Goal: Transaction & Acquisition: Book appointment/travel/reservation

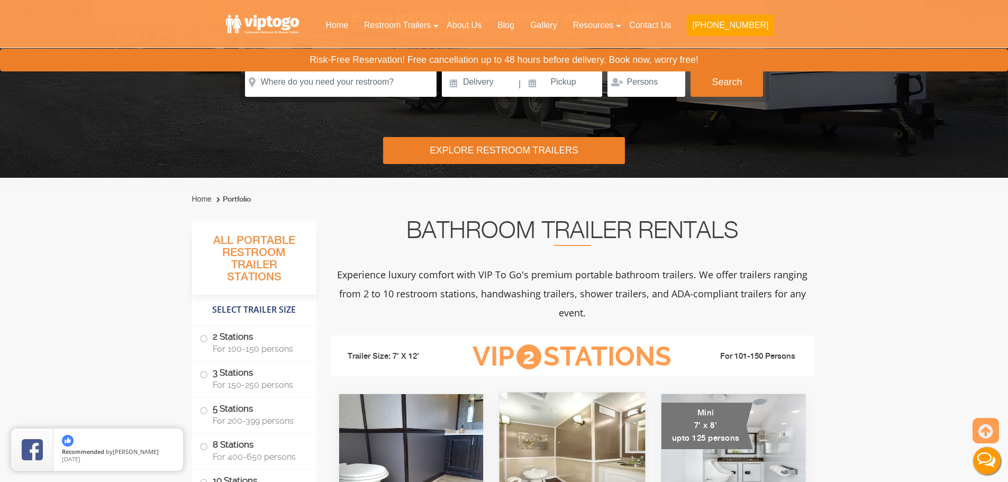
scroll to position [53, 0]
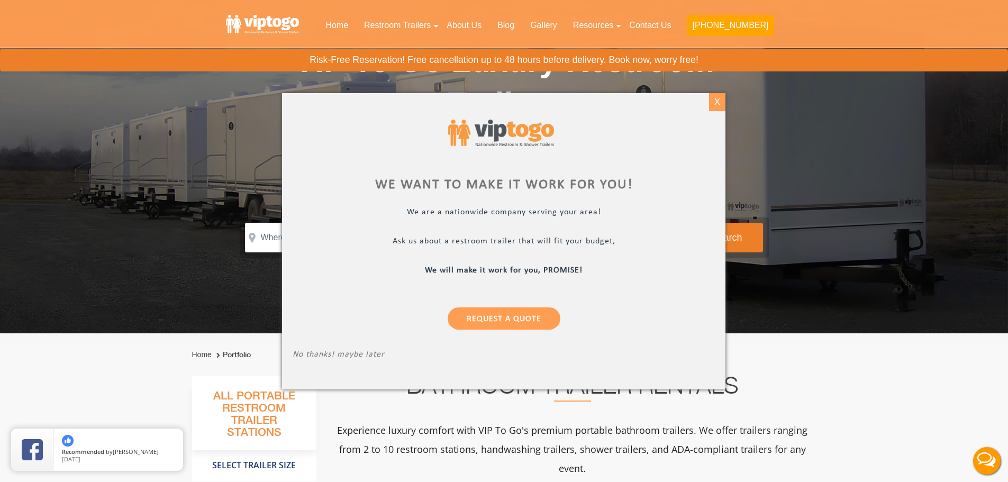
click at [715, 106] on div "X" at bounding box center [717, 102] width 16 height 18
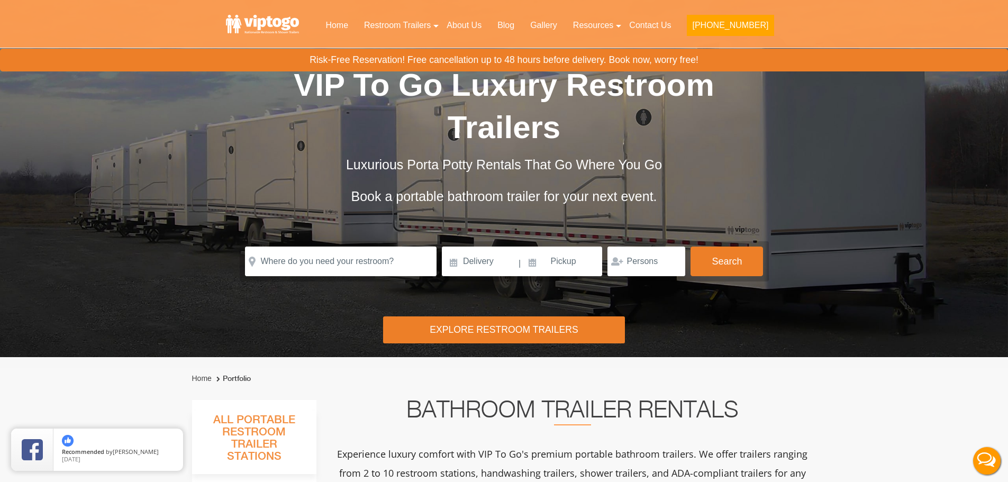
scroll to position [0, 0]
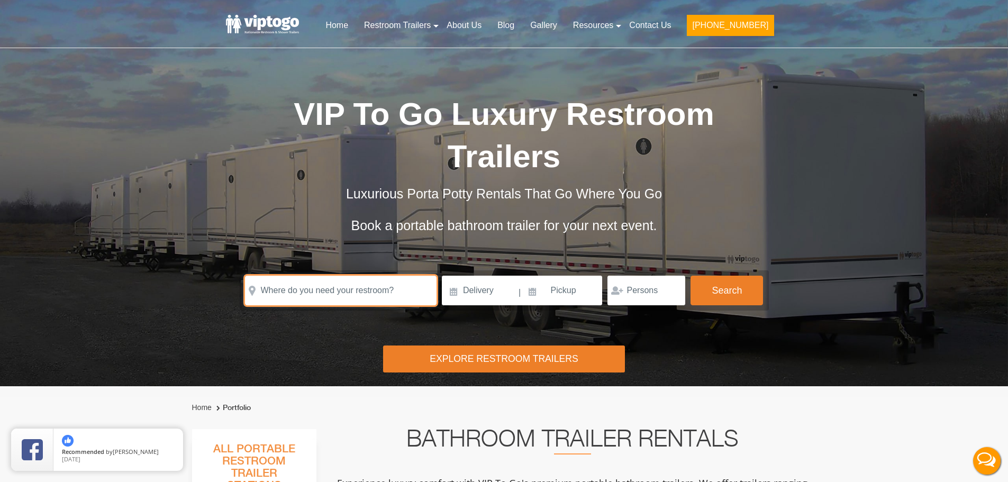
click at [355, 291] on input "text" at bounding box center [341, 291] width 192 height 30
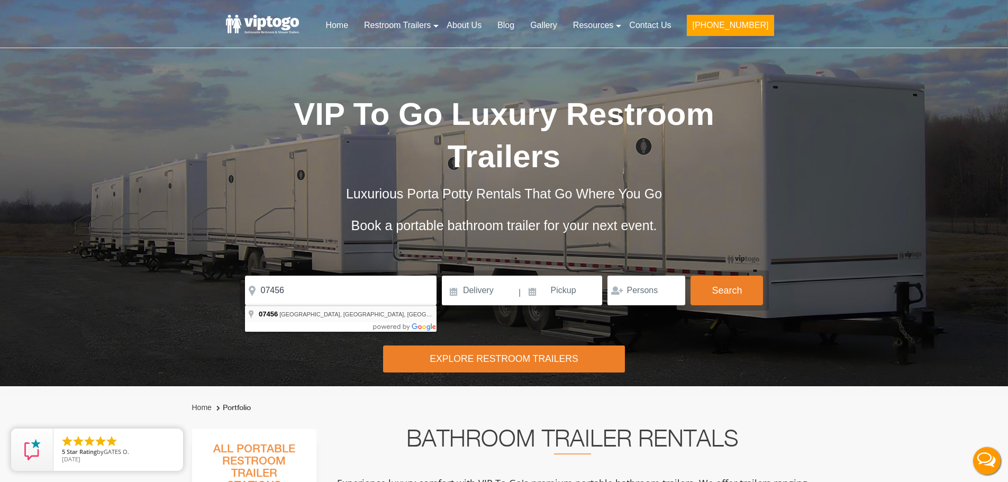
type input "[GEOGRAPHIC_DATA], [GEOGRAPHIC_DATA], [GEOGRAPHIC_DATA]"
drag, startPoint x: 300, startPoint y: 317, endPoint x: 305, endPoint y: 312, distance: 7.1
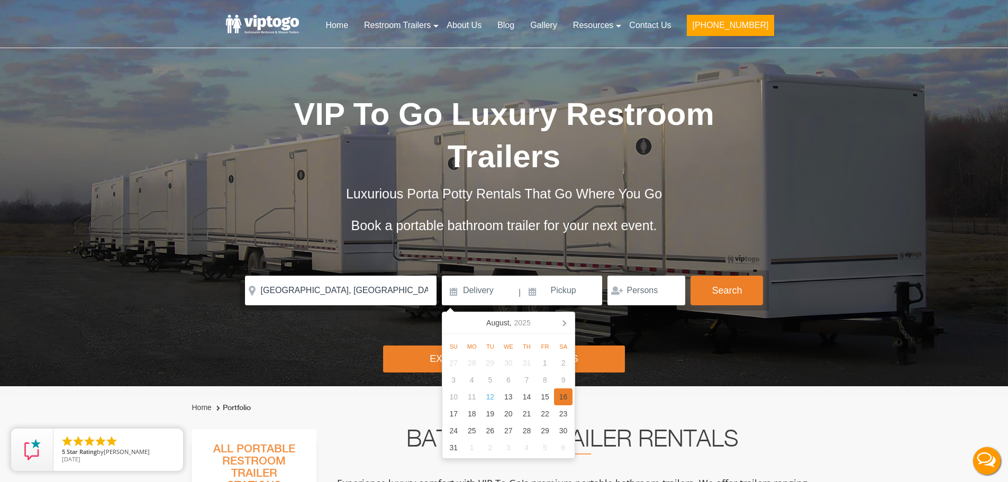
click at [565, 396] on div "16" at bounding box center [563, 396] width 19 height 17
type input "[DATE]"
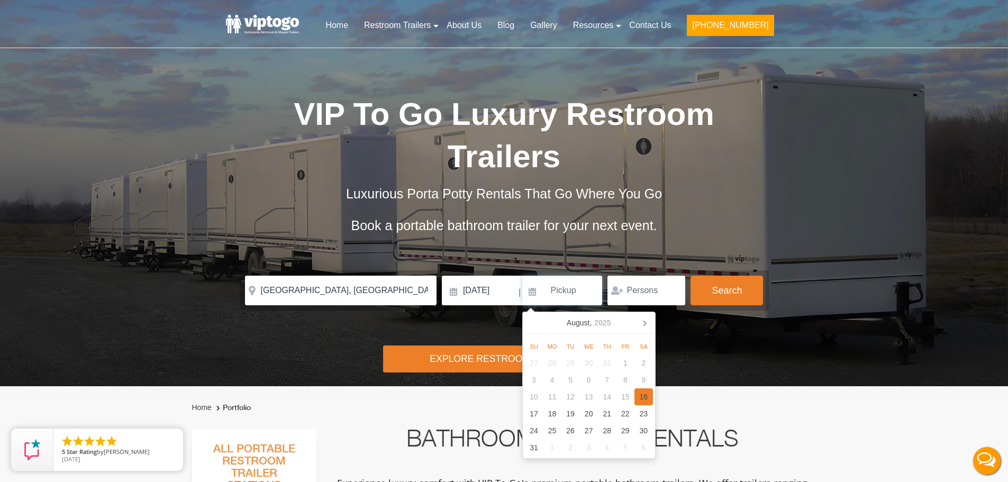
click at [640, 398] on div "16" at bounding box center [643, 396] width 19 height 17
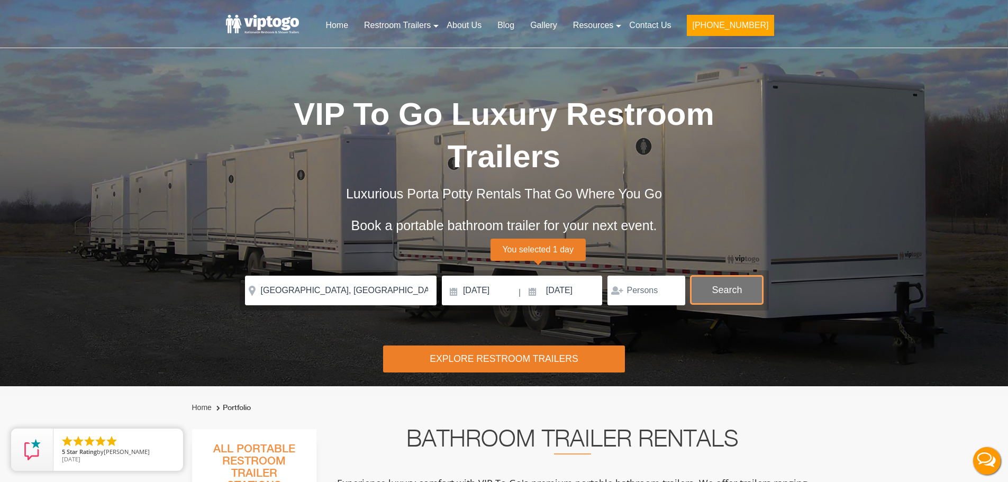
drag, startPoint x: 731, startPoint y: 294, endPoint x: 730, endPoint y: 316, distance: 22.8
click at [731, 293] on button "Search" at bounding box center [726, 291] width 72 height 30
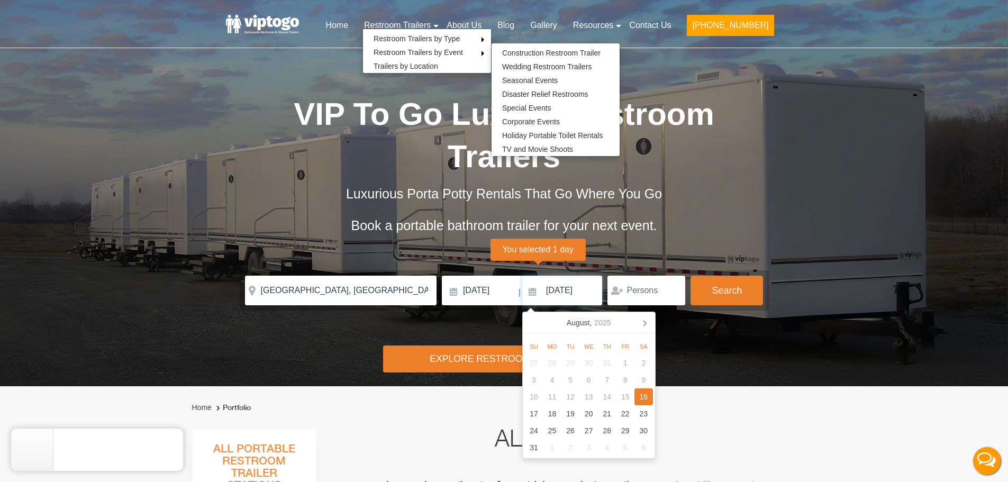
click at [583, 285] on input "[DATE]" at bounding box center [562, 291] width 80 height 30
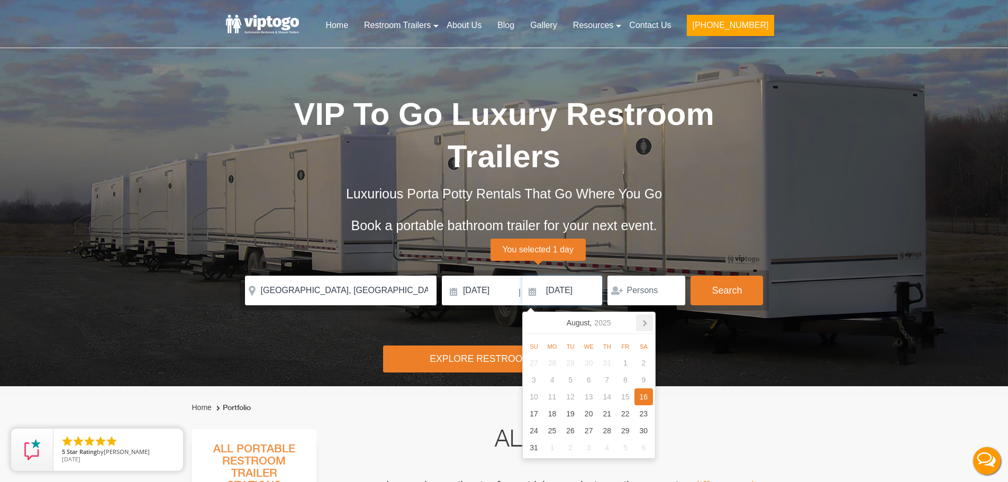
click at [645, 324] on icon at bounding box center [644, 323] width 3 height 5
click at [558, 365] on div "1" at bounding box center [552, 363] width 19 height 17
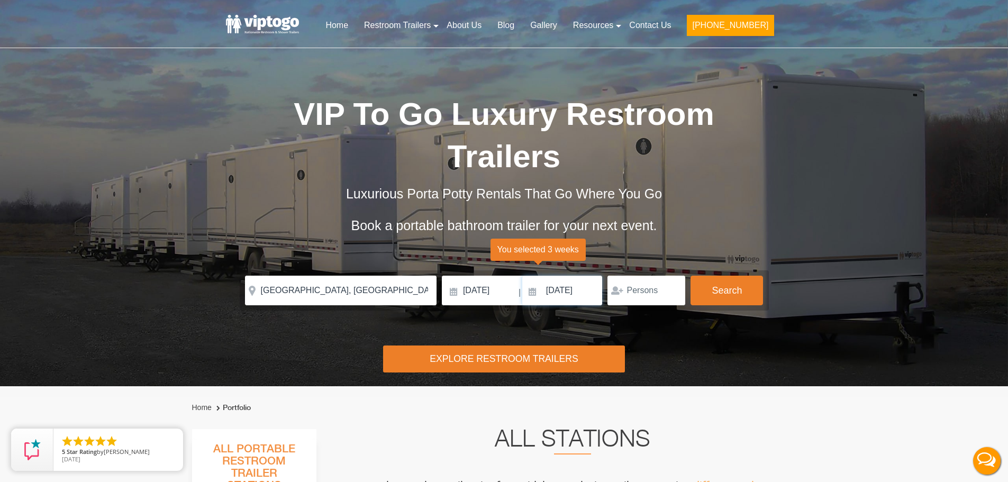
click at [579, 296] on input "[DATE]" at bounding box center [562, 291] width 80 height 30
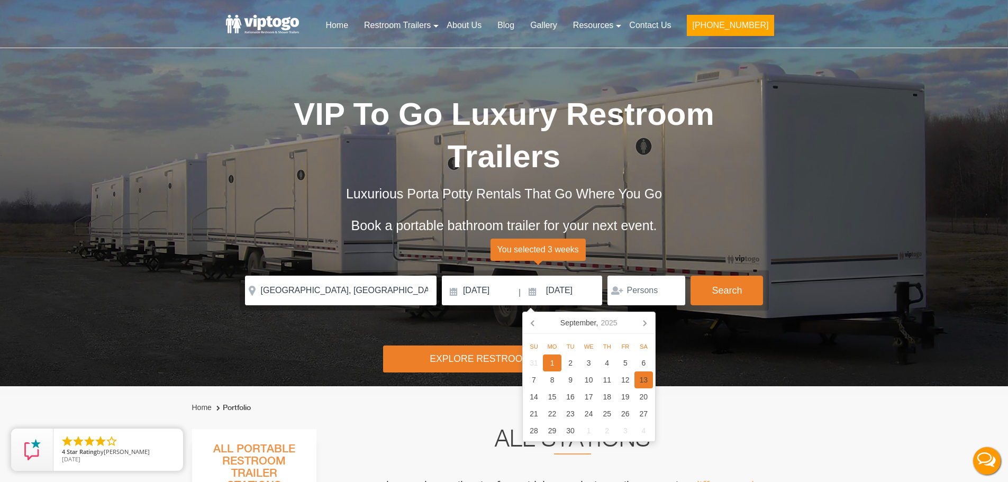
click at [642, 378] on div "13" at bounding box center [643, 379] width 19 height 17
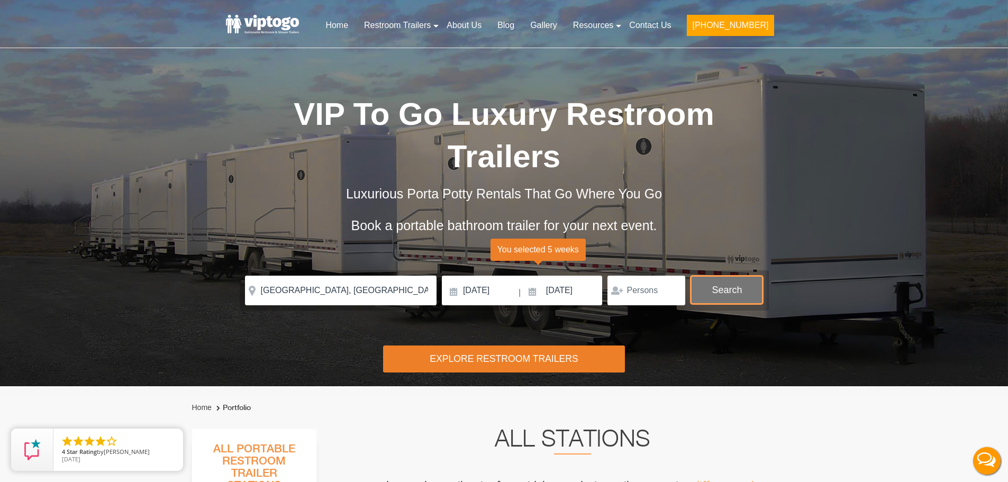
click at [725, 285] on button "Search" at bounding box center [726, 290] width 72 height 29
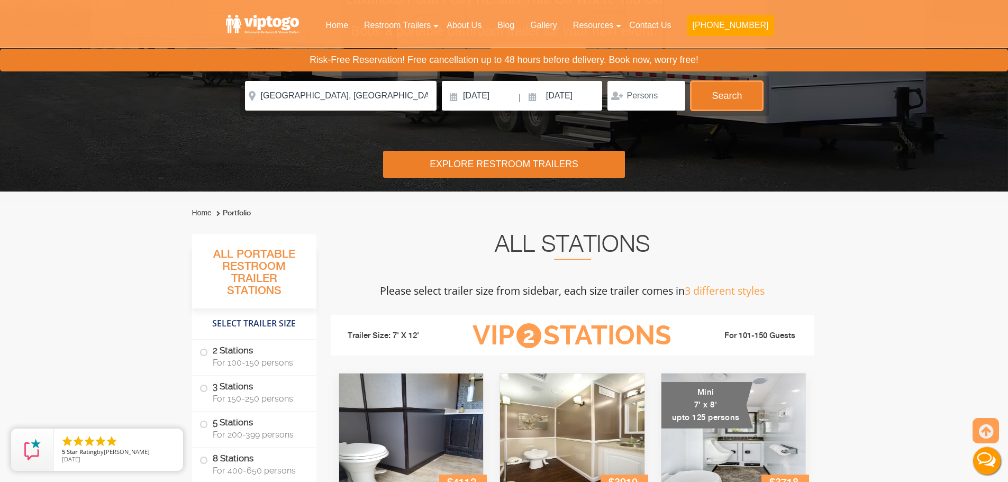
scroll to position [165, 0]
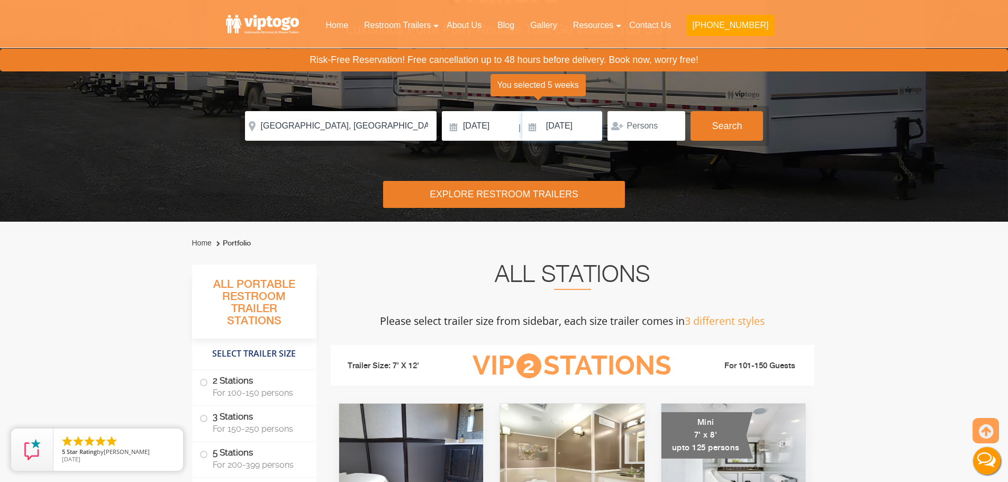
click at [567, 123] on input "[DATE]" at bounding box center [562, 126] width 80 height 30
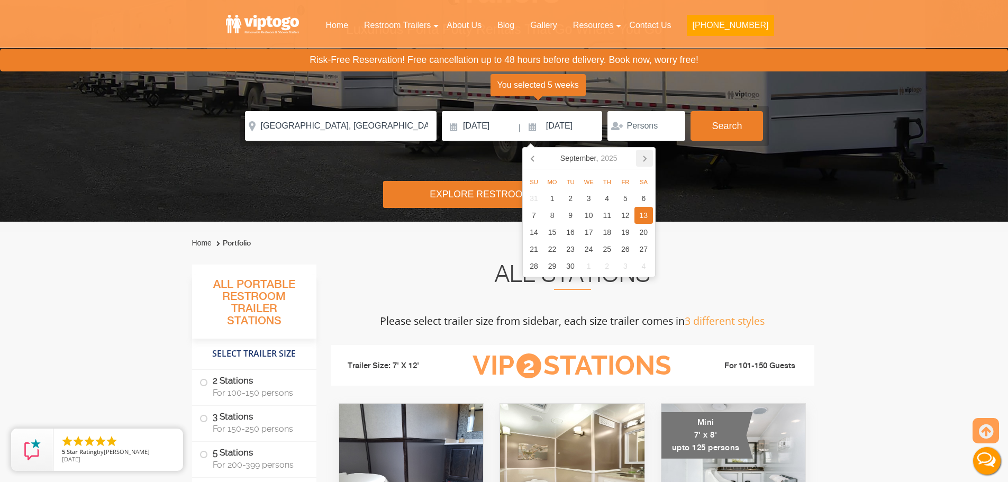
click at [645, 161] on icon at bounding box center [644, 158] width 17 height 17
click at [625, 205] on div "5" at bounding box center [625, 198] width 19 height 17
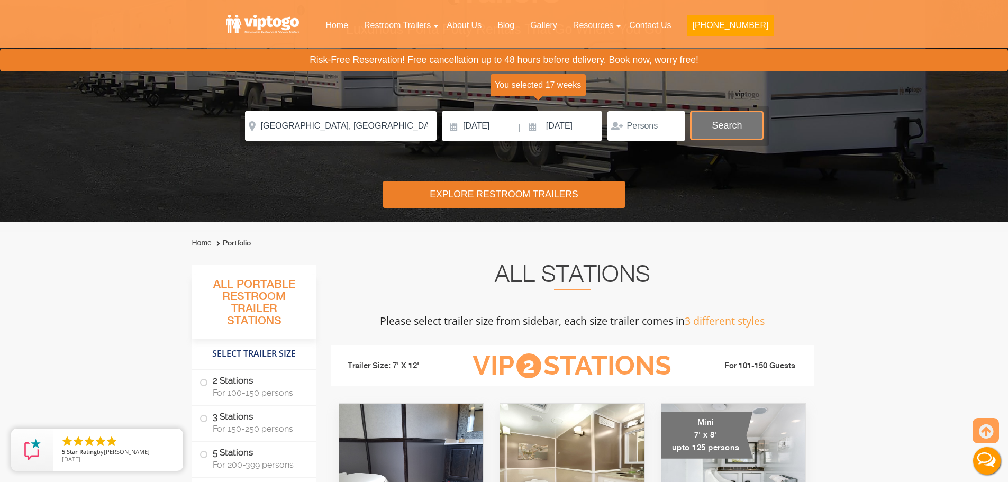
click at [733, 132] on button "Search" at bounding box center [726, 125] width 72 height 29
click at [556, 130] on input "[DATE]" at bounding box center [562, 126] width 80 height 30
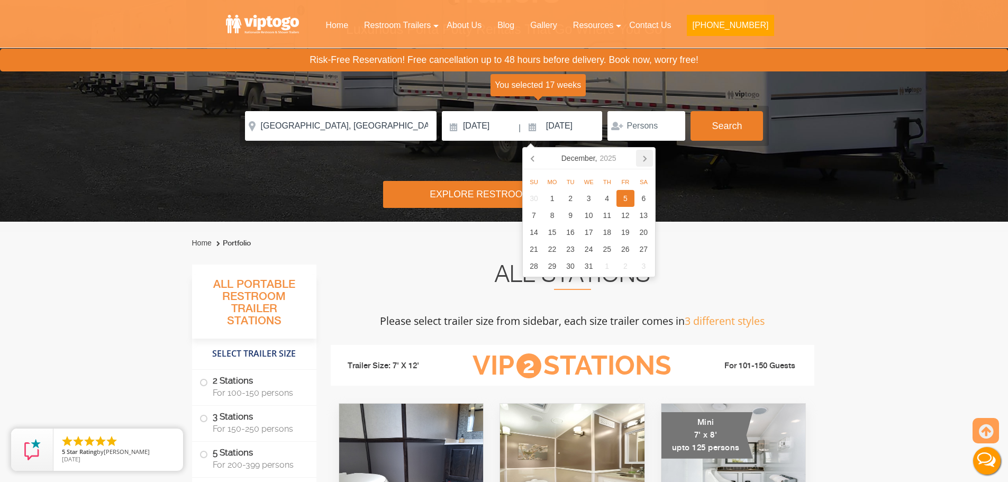
click at [642, 160] on icon at bounding box center [644, 158] width 17 height 17
click at [626, 203] on div "3" at bounding box center [625, 198] width 19 height 17
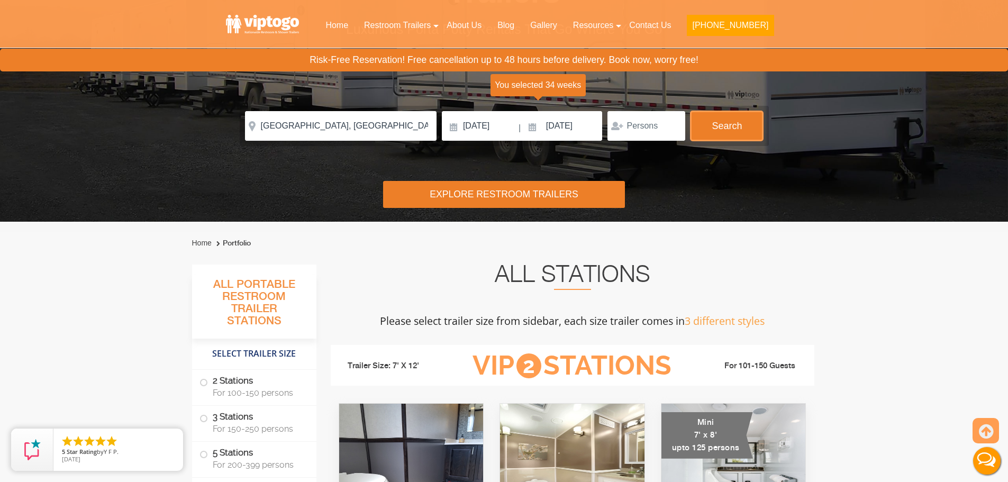
drag, startPoint x: 726, startPoint y: 127, endPoint x: 697, endPoint y: 260, distance: 136.0
click at [727, 127] on button "Search" at bounding box center [726, 126] width 72 height 30
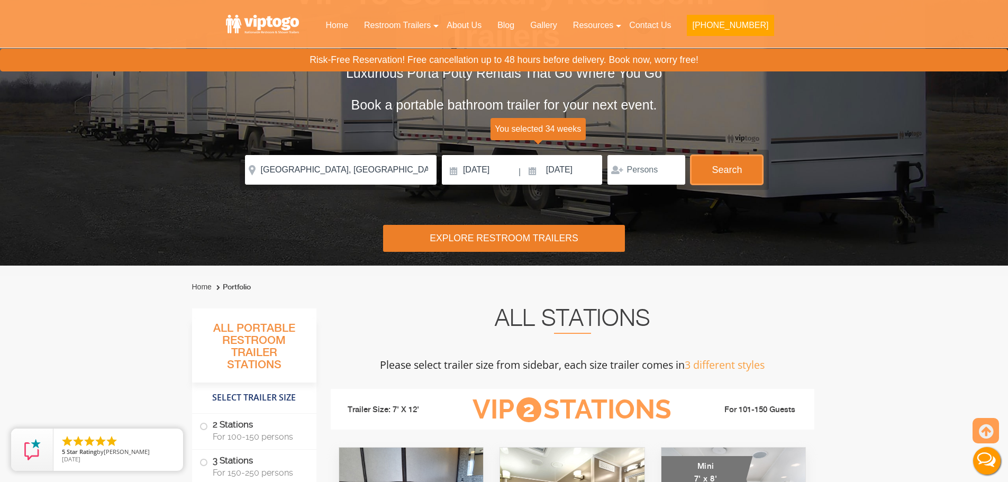
scroll to position [112, 0]
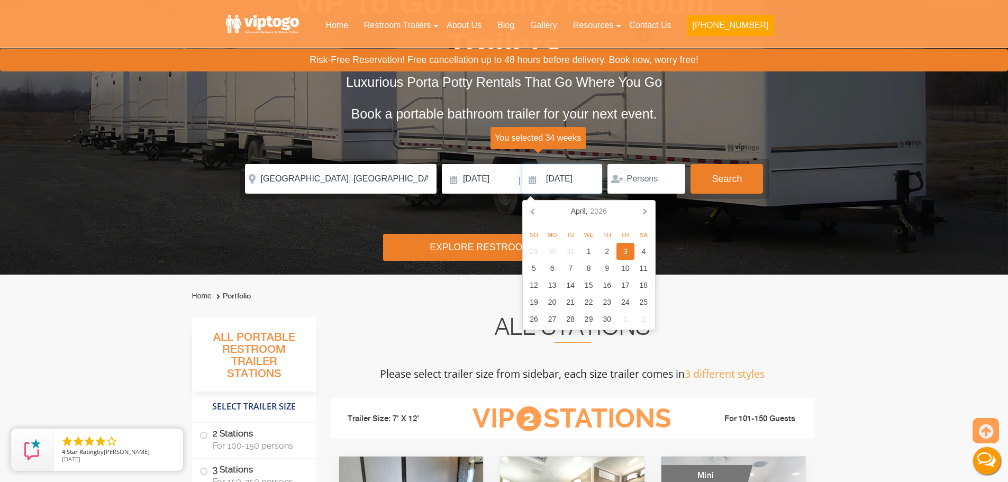
click at [558, 180] on input "[DATE]" at bounding box center [562, 179] width 80 height 30
click at [558, 179] on input "[DATE]" at bounding box center [562, 179] width 80 height 30
click at [537, 214] on icon at bounding box center [533, 211] width 17 height 17
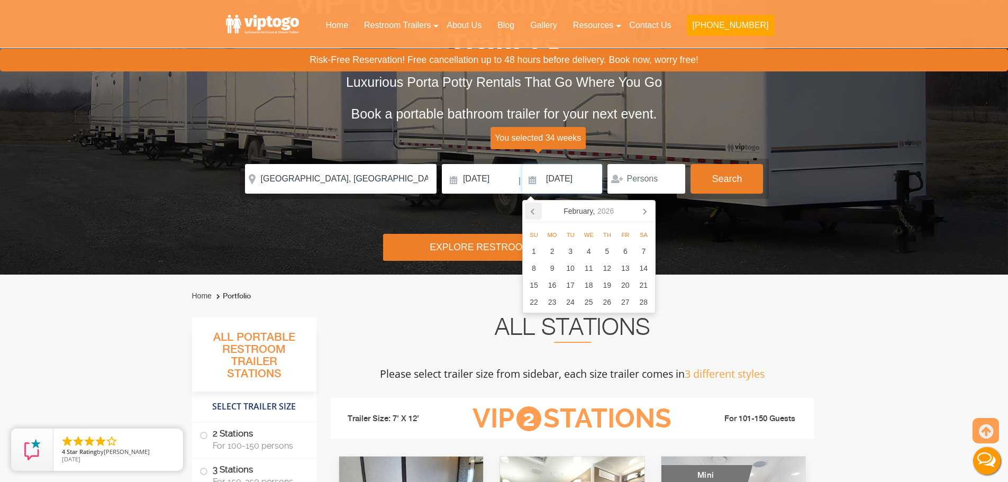
click at [539, 213] on icon at bounding box center [533, 211] width 17 height 17
click at [538, 212] on icon at bounding box center [533, 211] width 17 height 17
drag, startPoint x: 532, startPoint y: 210, endPoint x: 535, endPoint y: 216, distance: 6.9
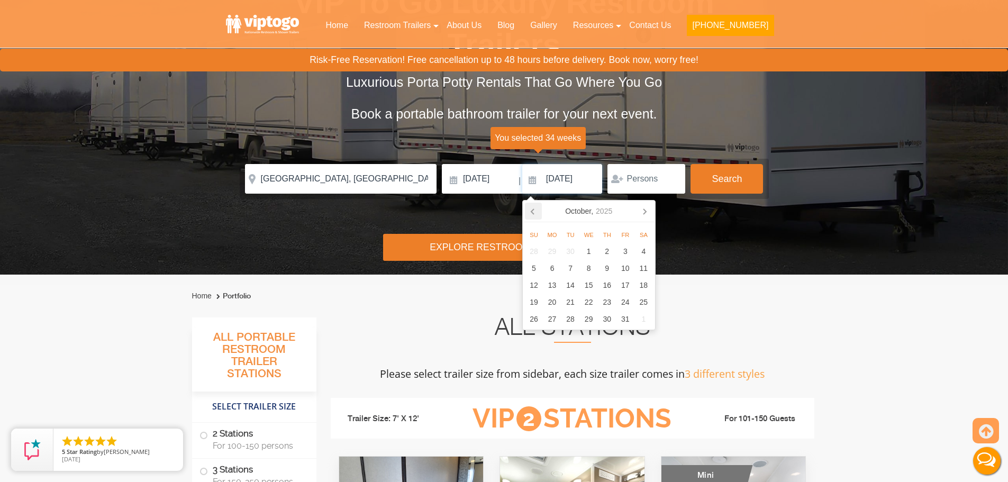
click at [535, 216] on icon at bounding box center [533, 211] width 17 height 17
click at [533, 211] on icon at bounding box center [532, 211] width 3 height 5
click at [645, 281] on div "16" at bounding box center [643, 285] width 19 height 17
type input "[DATE]"
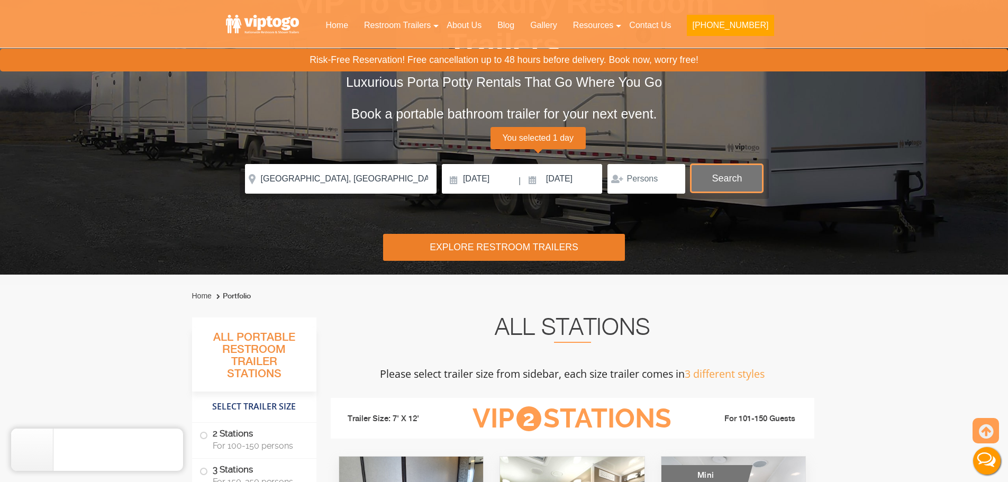
click at [697, 184] on button "Search" at bounding box center [726, 178] width 72 height 29
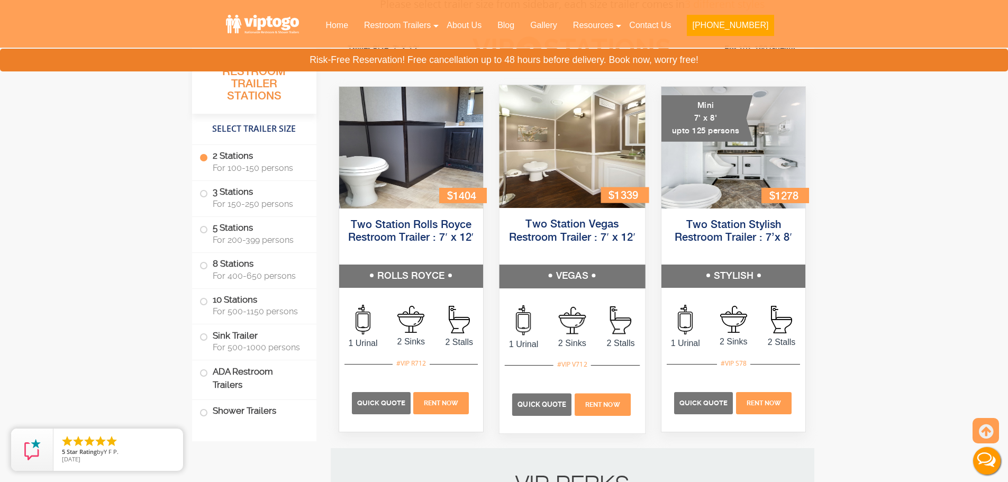
scroll to position [482, 0]
click at [534, 407] on span "Quick Quote" at bounding box center [541, 403] width 49 height 8
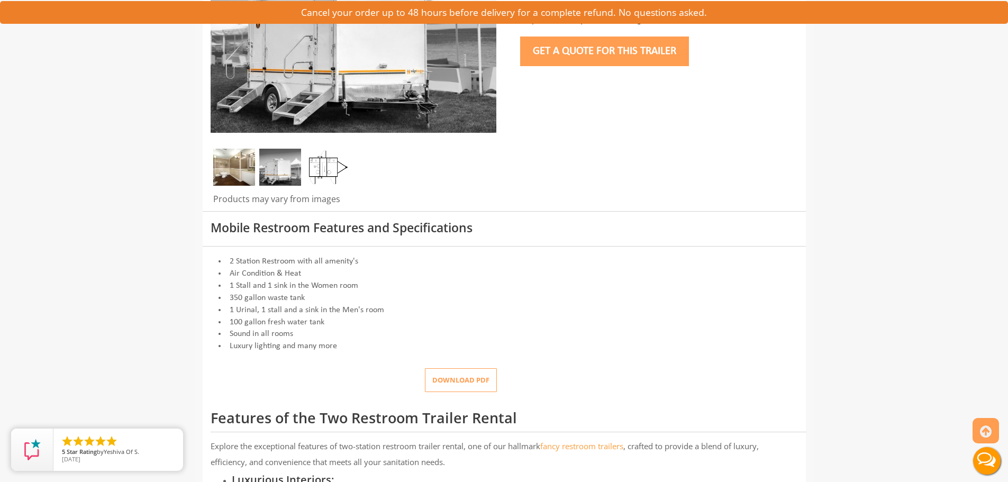
scroll to position [265, 0]
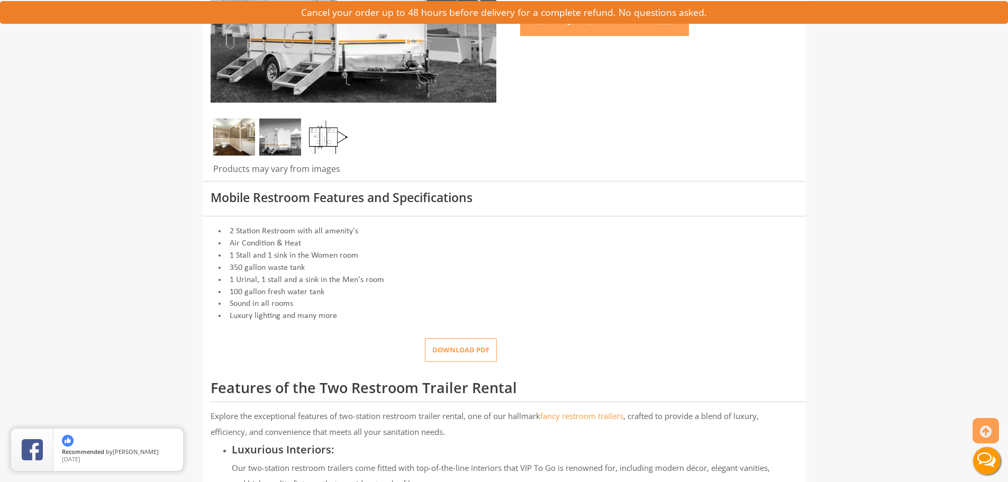
drag, startPoint x: 29, startPoint y: 183, endPoint x: 169, endPoint y: 233, distance: 149.0
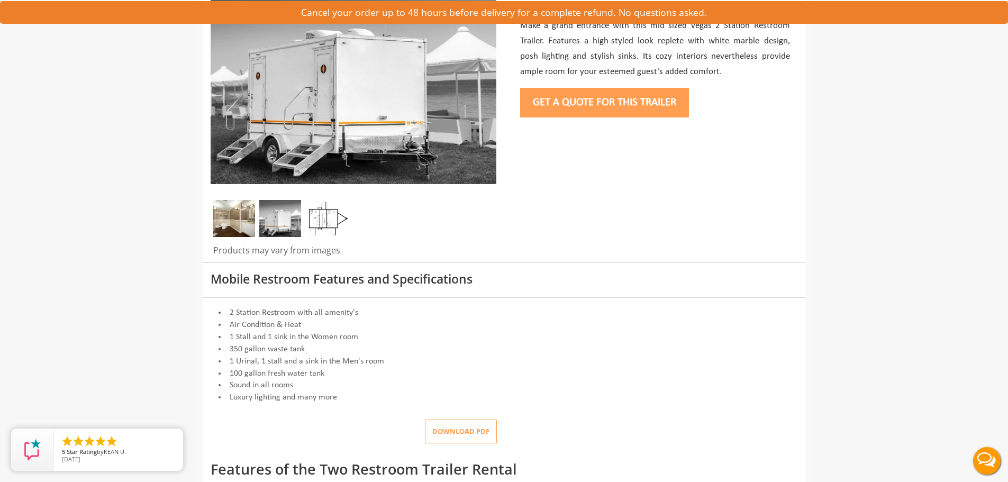
scroll to position [212, 0]
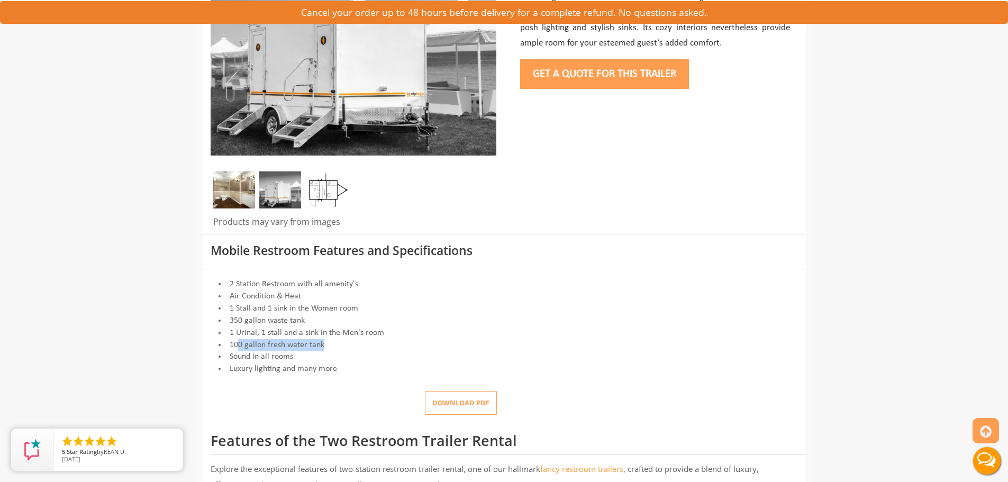
drag, startPoint x: 237, startPoint y: 349, endPoint x: 322, endPoint y: 346, distance: 85.8
click at [334, 346] on li "100 gallon fresh water tank" at bounding box center [504, 345] width 587 height 12
drag, startPoint x: 231, startPoint y: 322, endPoint x: 334, endPoint y: 375, distance: 116.2
click at [306, 320] on li "350 gallon waste tank" at bounding box center [504, 321] width 587 height 12
click at [331, 183] on img at bounding box center [327, 189] width 42 height 37
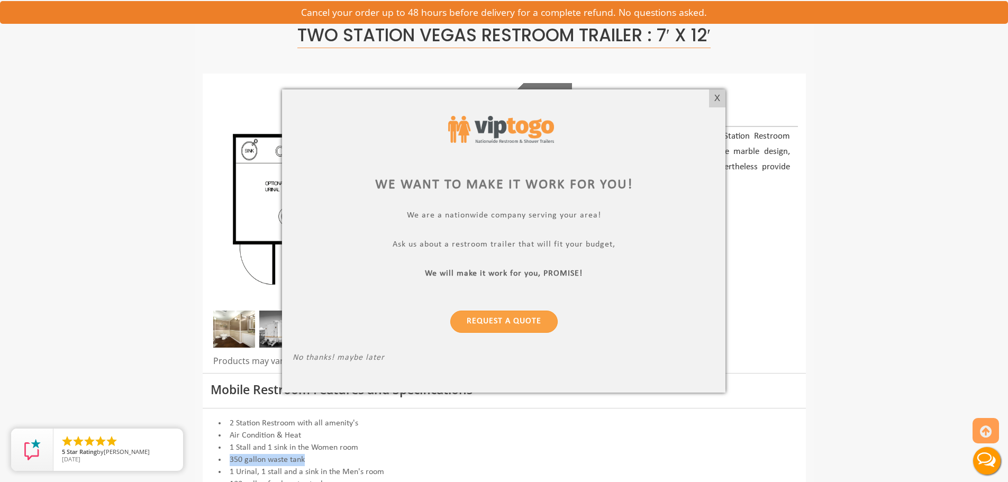
scroll to position [53, 0]
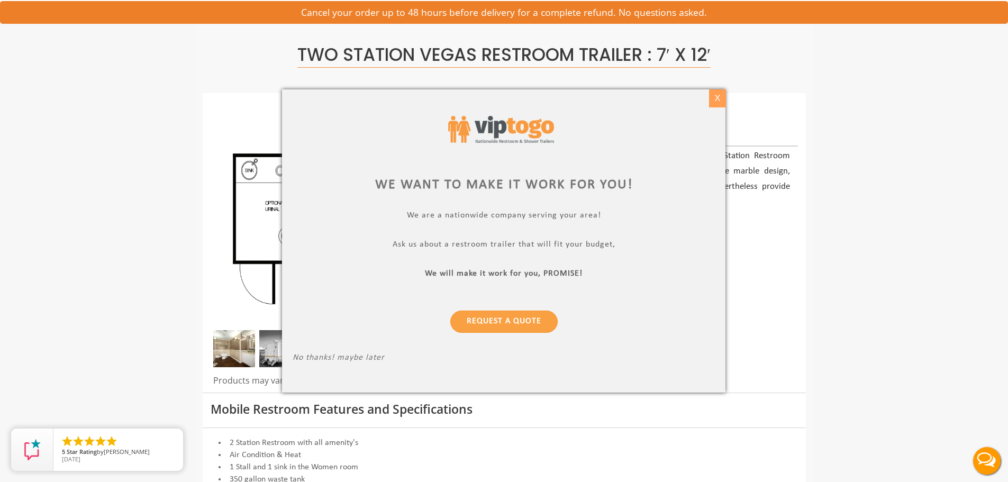
click at [716, 99] on div "X" at bounding box center [717, 98] width 16 height 18
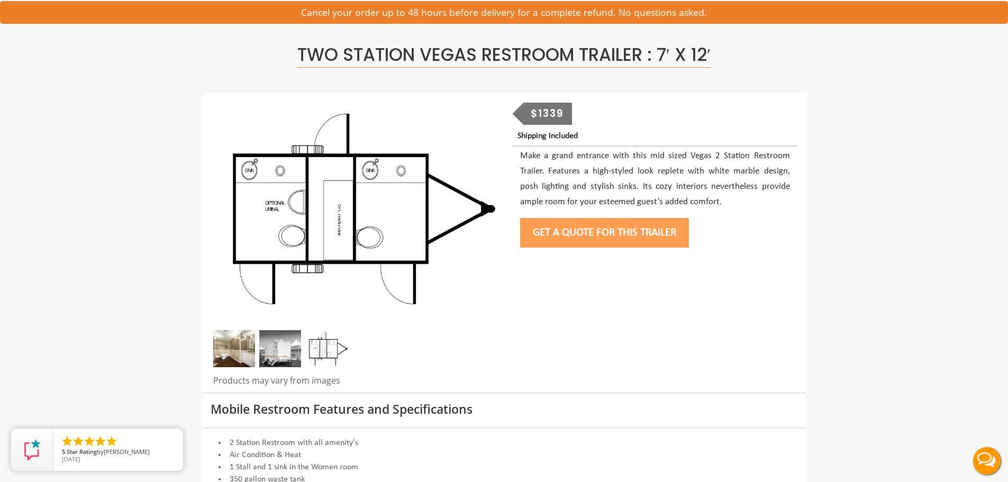
click at [586, 239] on button "Get a Quote for this Trailer" at bounding box center [604, 233] width 169 height 30
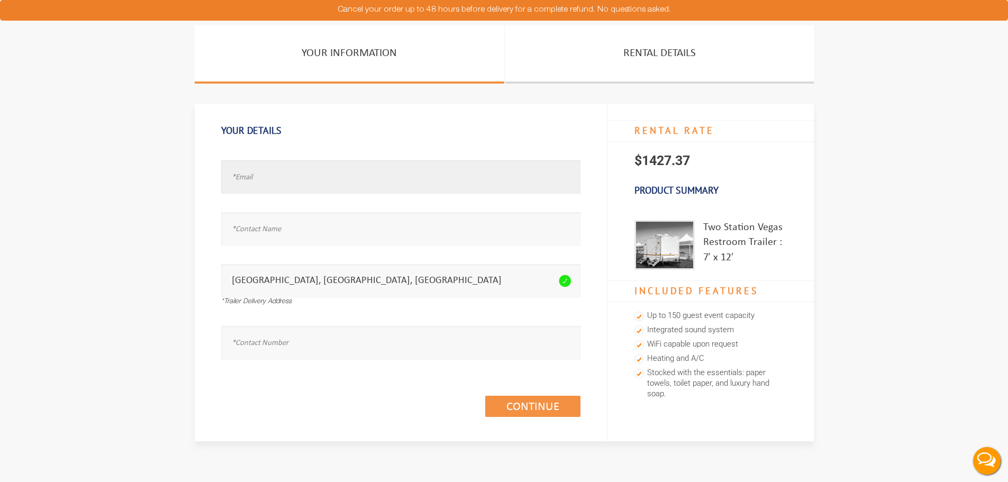
click at [247, 176] on input "text" at bounding box center [400, 176] width 359 height 33
drag, startPoint x: 253, startPoint y: 169, endPoint x: 257, endPoint y: 178, distance: 9.5
click at [256, 173] on input "text" at bounding box center [400, 176] width 359 height 33
click at [251, 230] on input "text" at bounding box center [400, 228] width 359 height 33
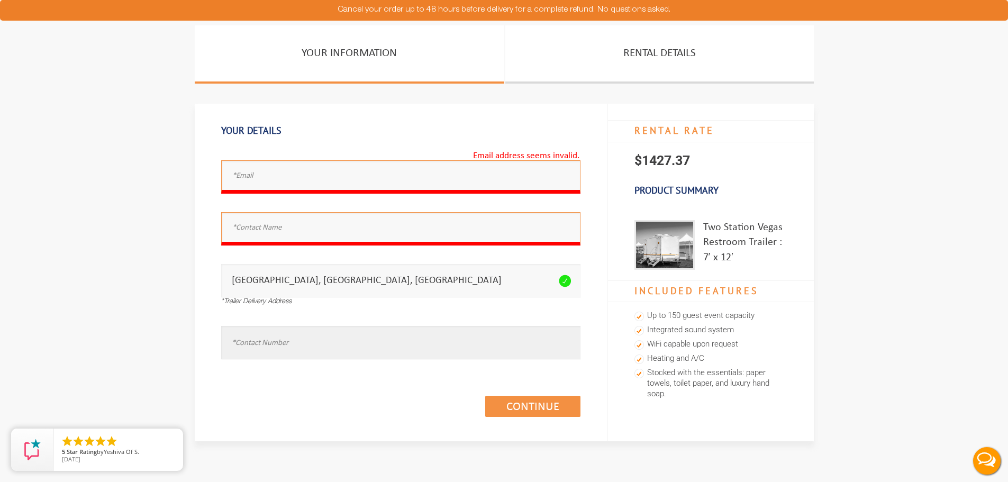
click at [253, 350] on input "text" at bounding box center [400, 342] width 359 height 33
click at [79, 250] on section "Your Information Rental Details Your Details Email address seems invalid. Full …" at bounding box center [504, 253] width 1008 height 456
click at [322, 173] on input "text" at bounding box center [400, 176] width 359 height 33
click at [305, 178] on input "TEST@TEST." at bounding box center [400, 176] width 359 height 33
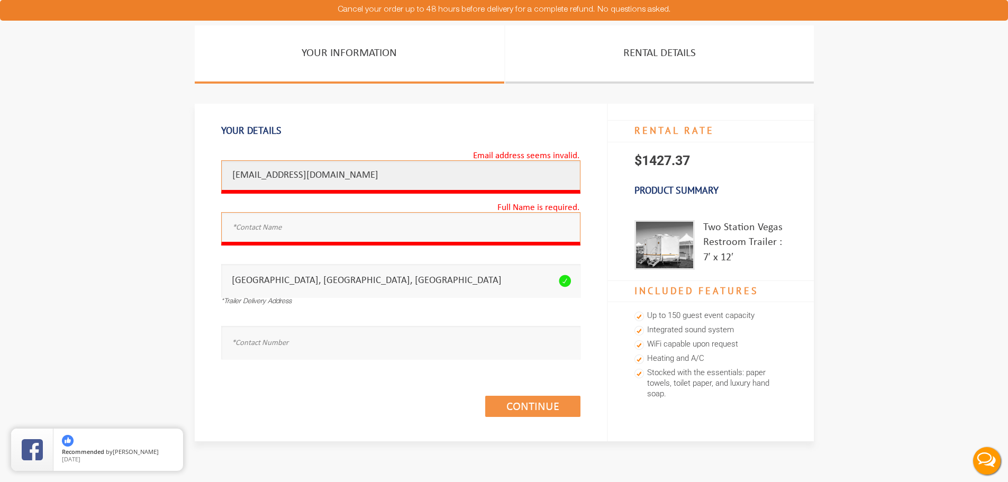
type input "TEST@TEST.COM"
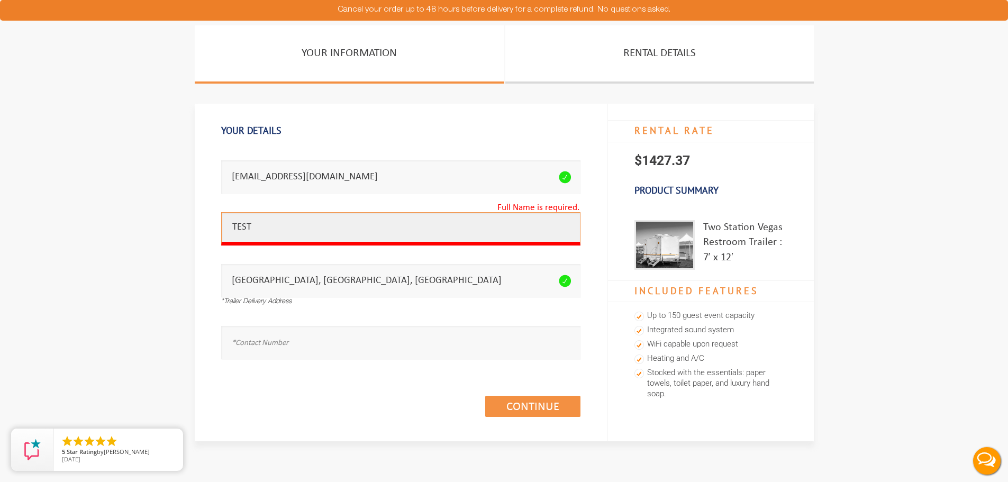
type input "TEST"
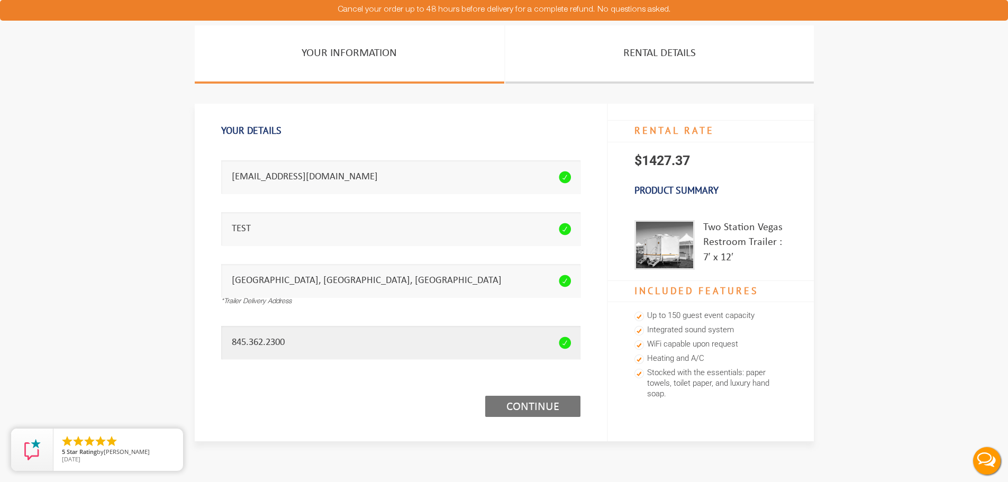
type input "845.362.2300"
click at [548, 406] on link "Continue (1/3)" at bounding box center [532, 406] width 95 height 21
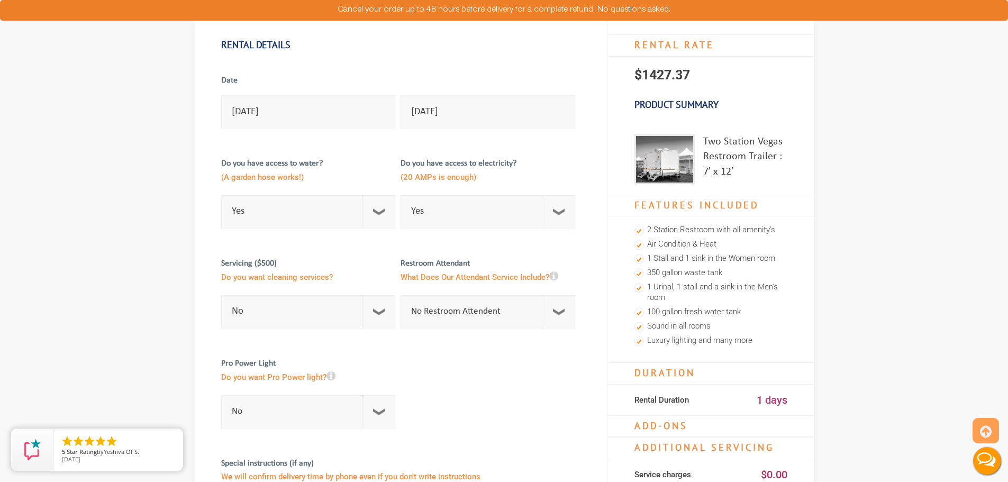
scroll to position [106, 0]
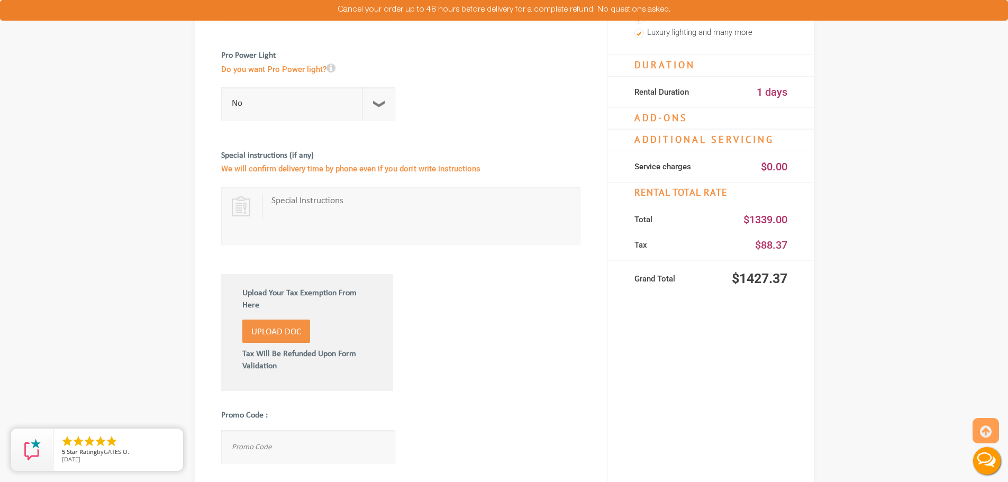
scroll to position [423, 0]
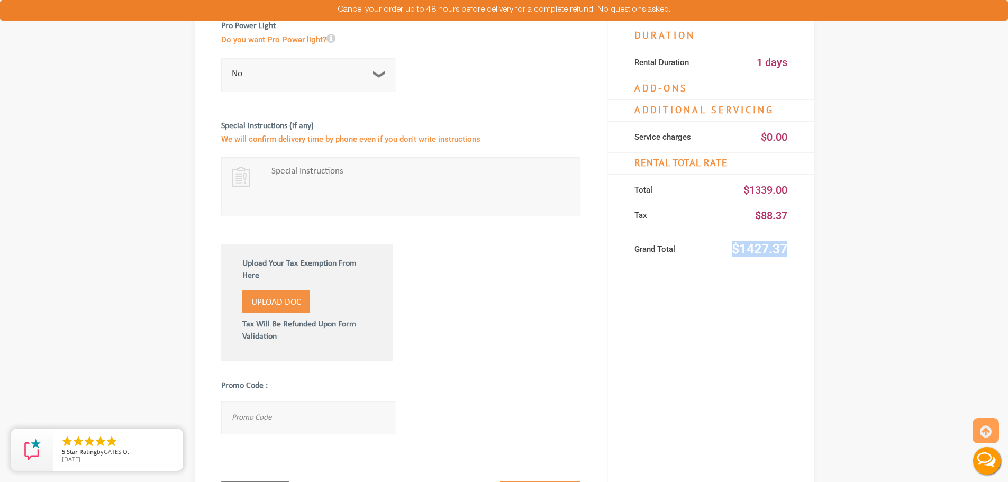
drag, startPoint x: 733, startPoint y: 252, endPoint x: 770, endPoint y: 250, distance: 37.1
click at [810, 250] on div "Grand Total $1427.37" at bounding box center [711, 251] width 206 height 25
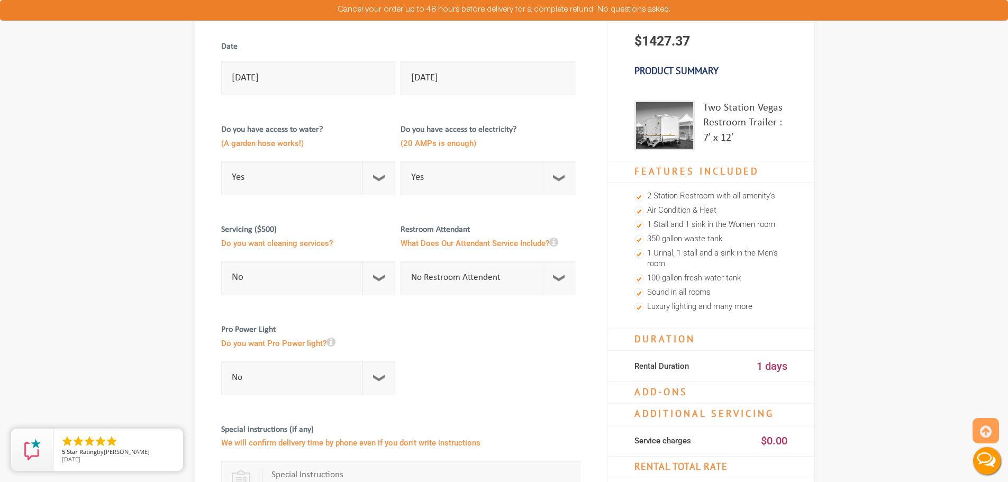
scroll to position [106, 0]
